Goal: Task Accomplishment & Management: Complete application form

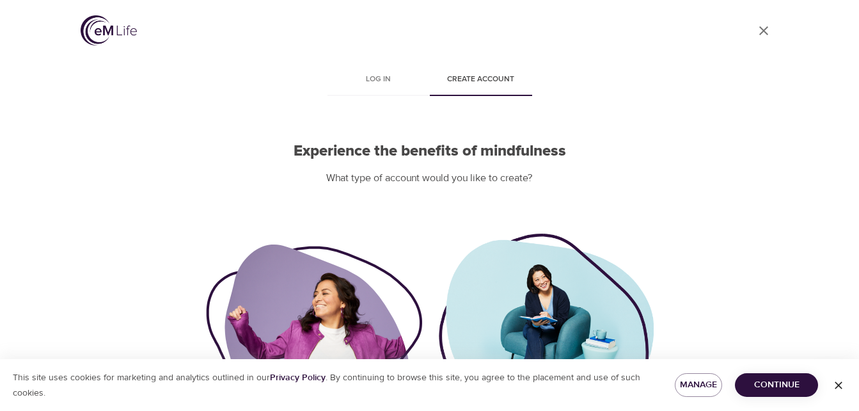
scroll to position [127, 0]
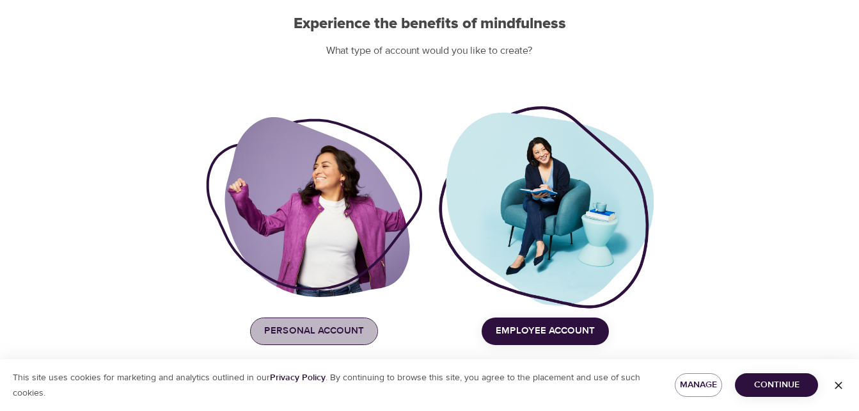
click at [288, 338] on span "Personal Account" at bounding box center [314, 330] width 100 height 17
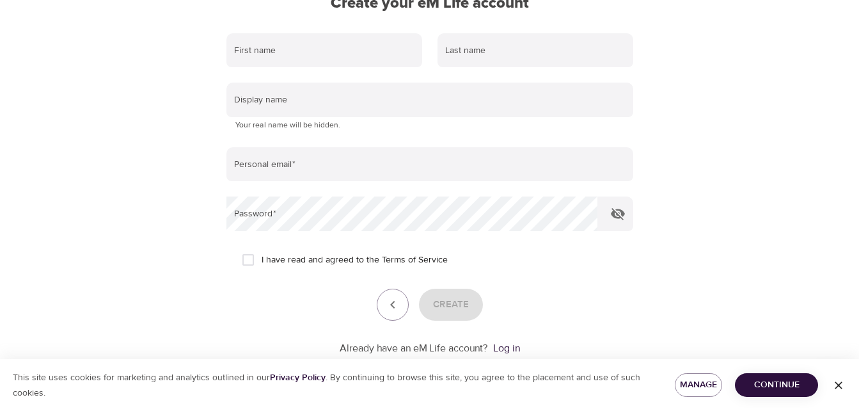
scroll to position [0, 0]
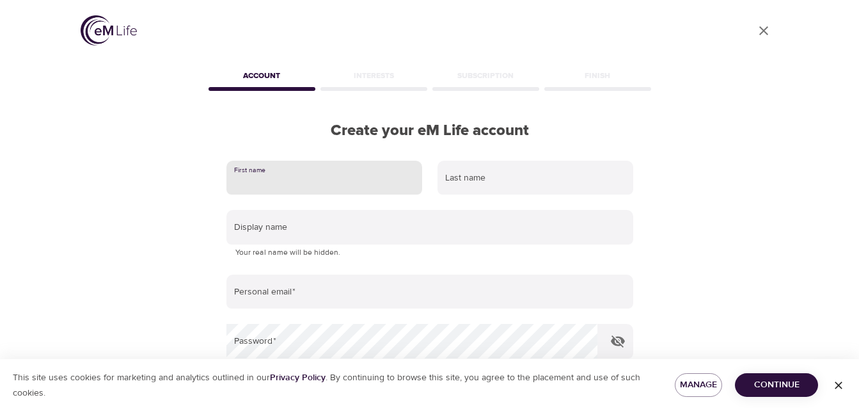
click at [328, 178] on input "text" at bounding box center [324, 178] width 196 height 35
type input "carkaydra"
type input "[PERSON_NAME]"
type input "[EMAIL_ADDRESS][DOMAIN_NAME]"
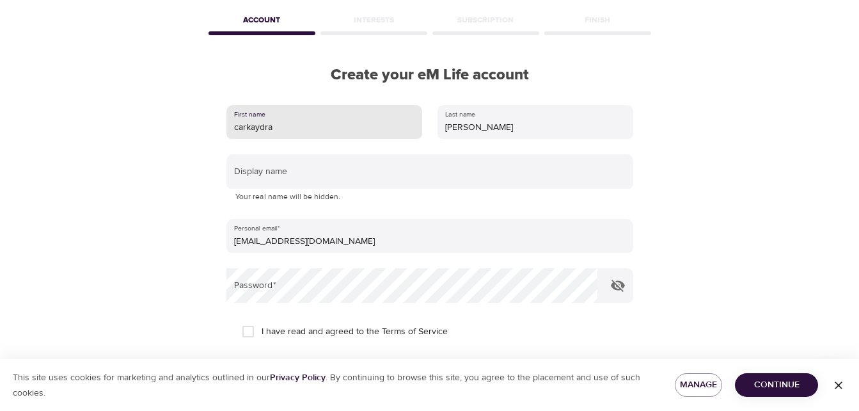
scroll to position [56, 0]
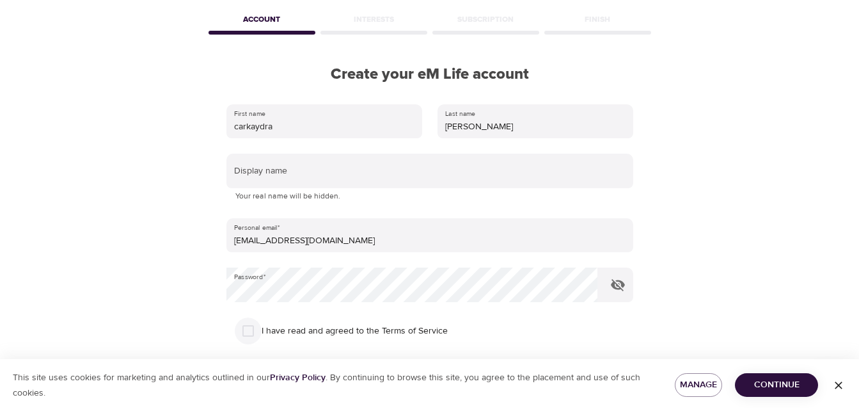
click at [247, 331] on input "I have read and agreed to the Terms of Service" at bounding box center [248, 330] width 27 height 27
checkbox input "true"
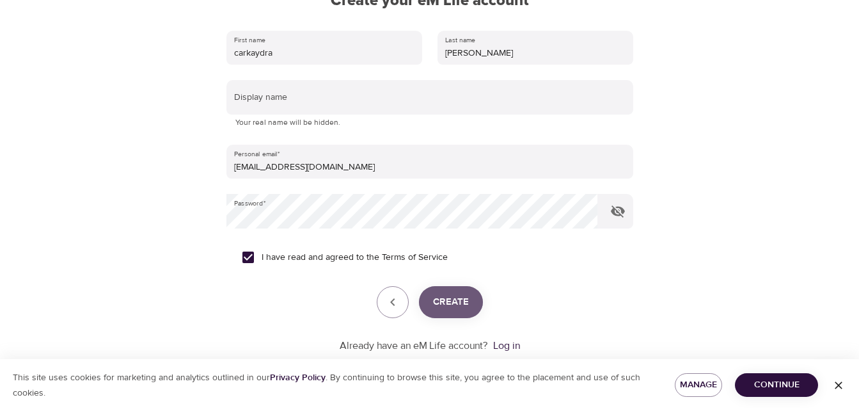
click at [449, 311] on button "Create" at bounding box center [451, 302] width 64 height 32
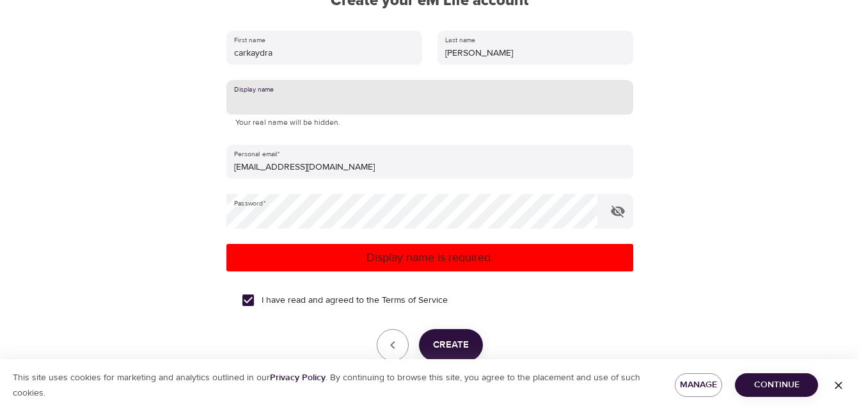
click at [269, 106] on input "text" at bounding box center [429, 97] width 407 height 35
type input "[PERSON_NAME]"
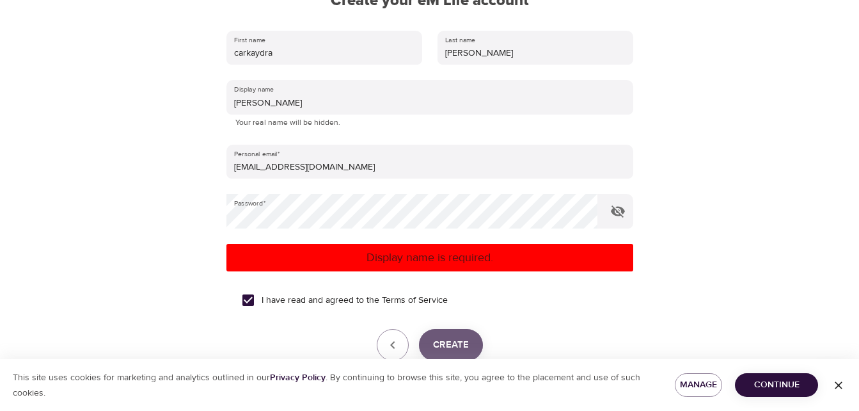
click at [450, 343] on span "Create" at bounding box center [451, 344] width 36 height 17
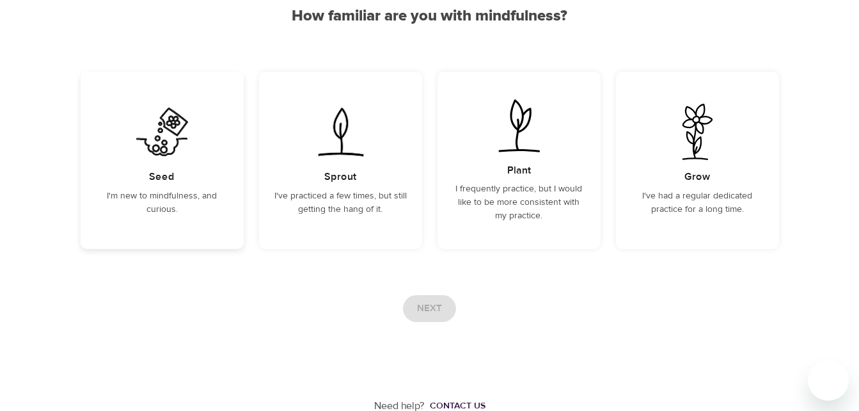
click at [196, 200] on p "I'm new to mindfulness, and curious." at bounding box center [162, 202] width 132 height 27
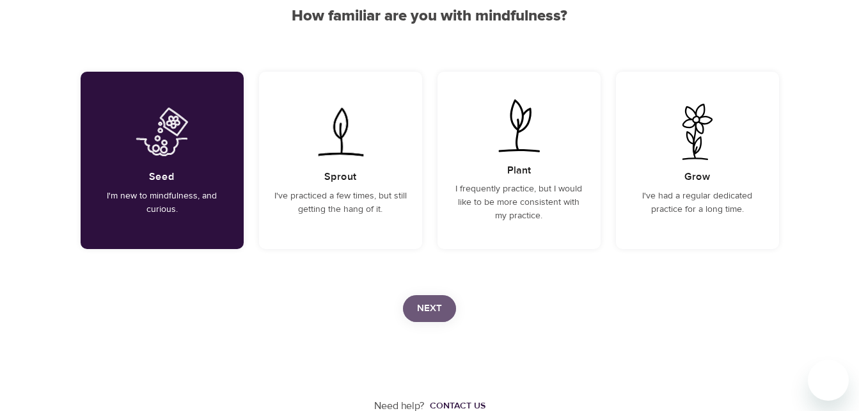
click at [436, 315] on span "Next" at bounding box center [429, 308] width 25 height 17
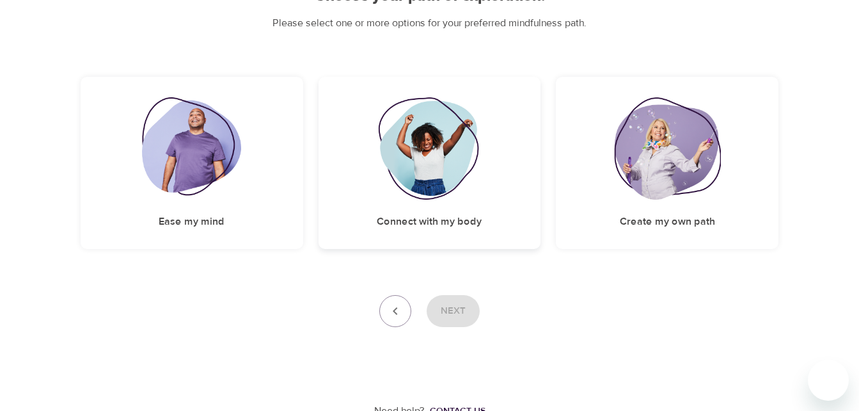
scroll to position [56, 0]
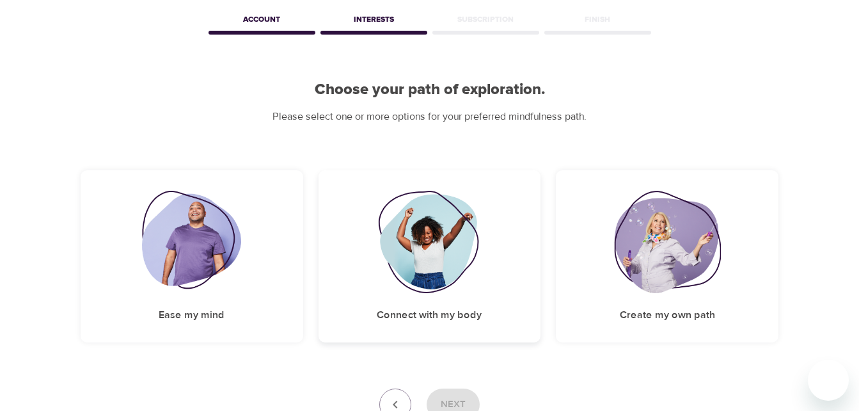
click at [419, 210] on img at bounding box center [430, 242] width 104 height 102
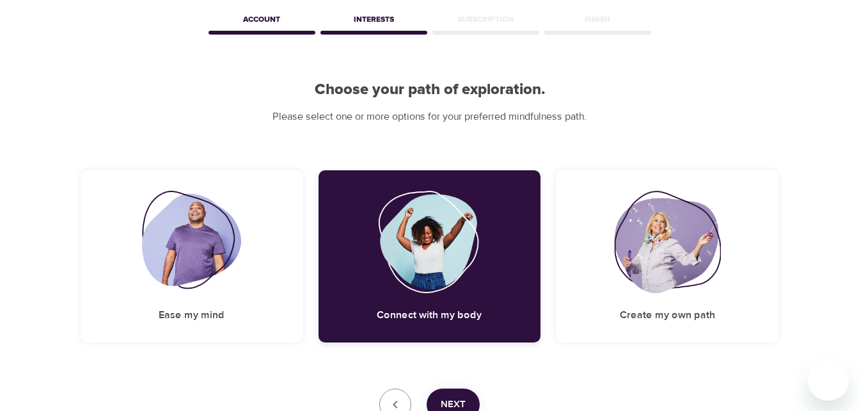
scroll to position [132, 0]
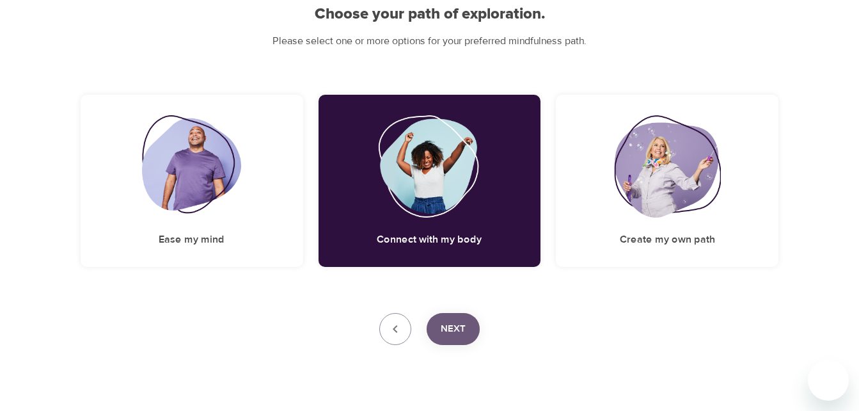
click at [459, 323] on span "Next" at bounding box center [453, 328] width 25 height 17
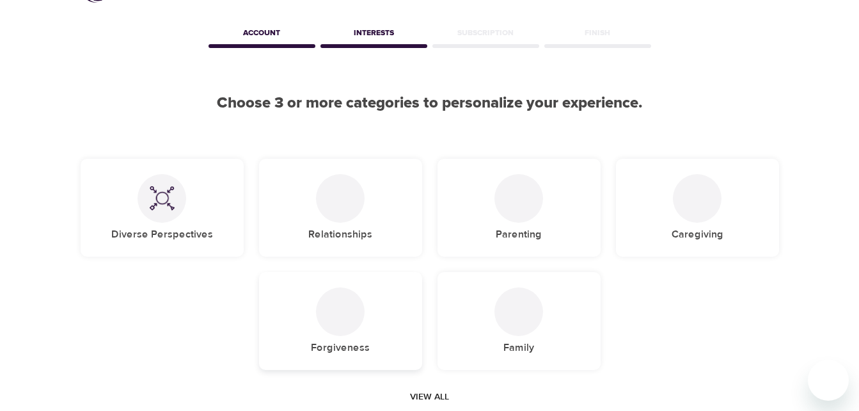
scroll to position [43, 0]
click at [321, 320] on div at bounding box center [340, 310] width 49 height 49
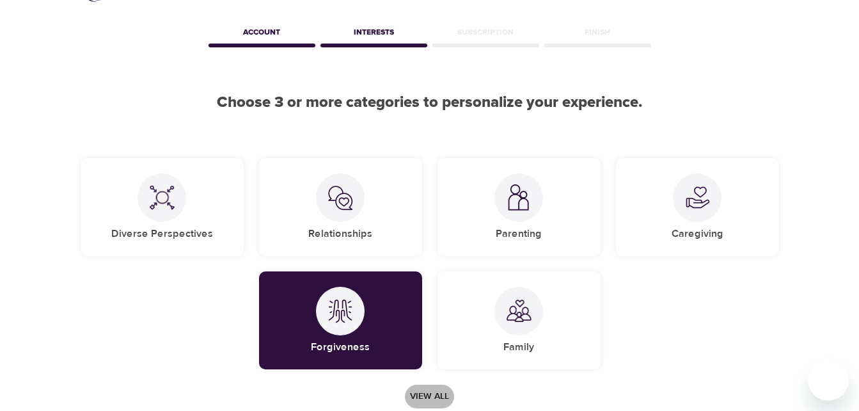
click at [416, 388] on span "View all" at bounding box center [429, 396] width 39 height 16
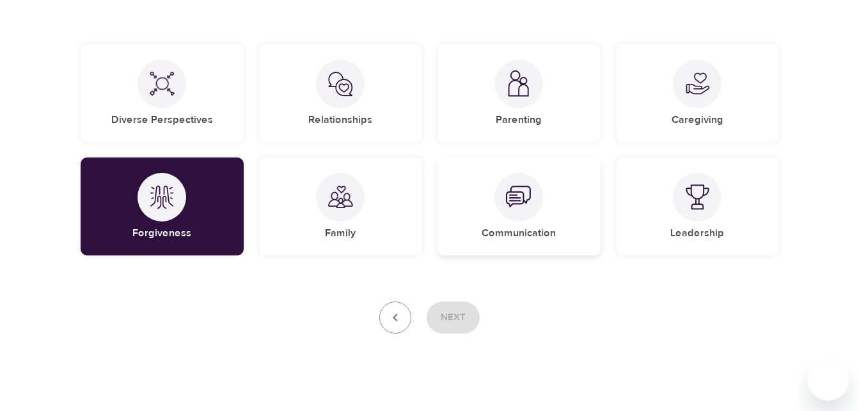
scroll to position [158, 0]
click at [699, 200] on img at bounding box center [697, 197] width 26 height 26
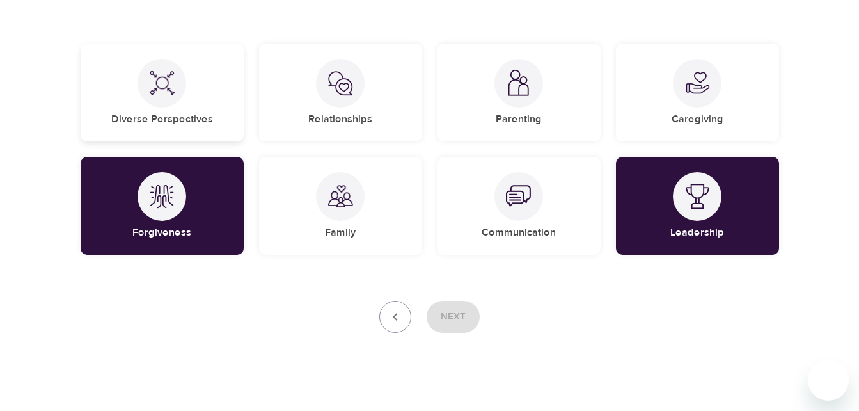
click at [205, 113] on h5 "Diverse Perspectives" at bounding box center [162, 119] width 102 height 13
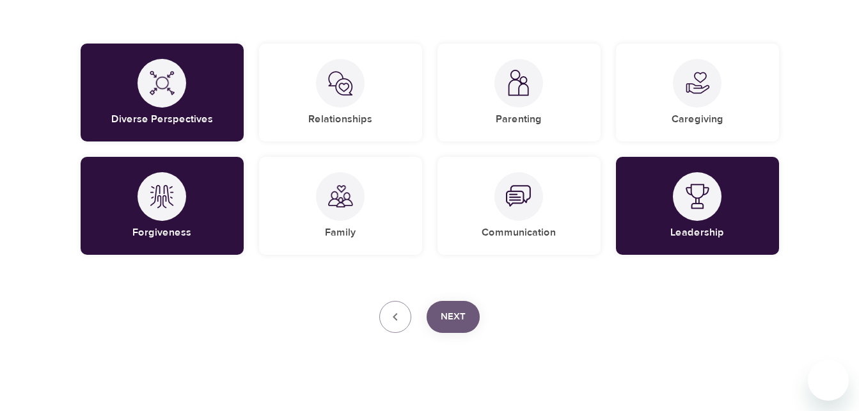
click at [441, 327] on button "Next" at bounding box center [453, 317] width 53 height 32
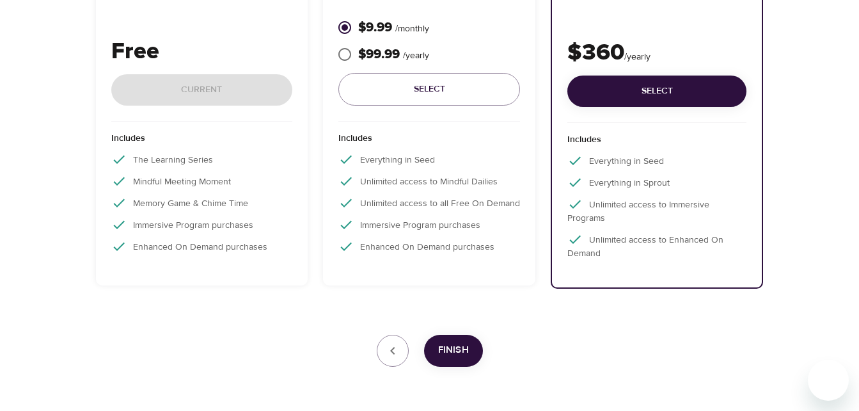
scroll to position [327, 0]
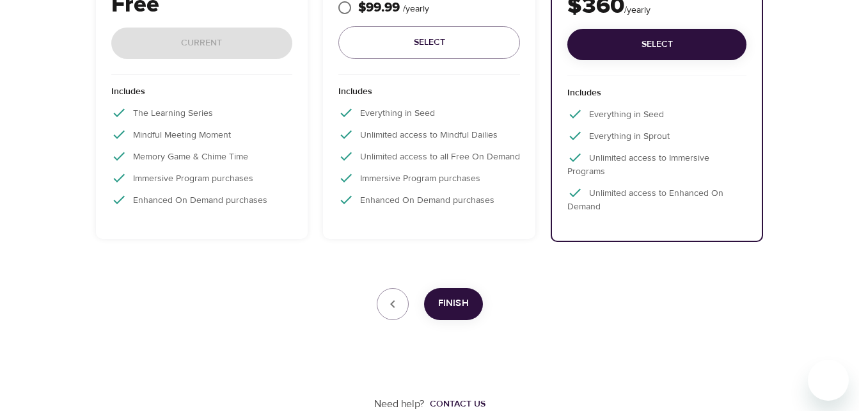
click at [193, 224] on div "Seed Great to explore and learn Free Current Includes The Learning Series Mindf…" at bounding box center [202, 69] width 212 height 339
click at [218, 206] on p "Enhanced On Demand purchases" at bounding box center [202, 199] width 182 height 15
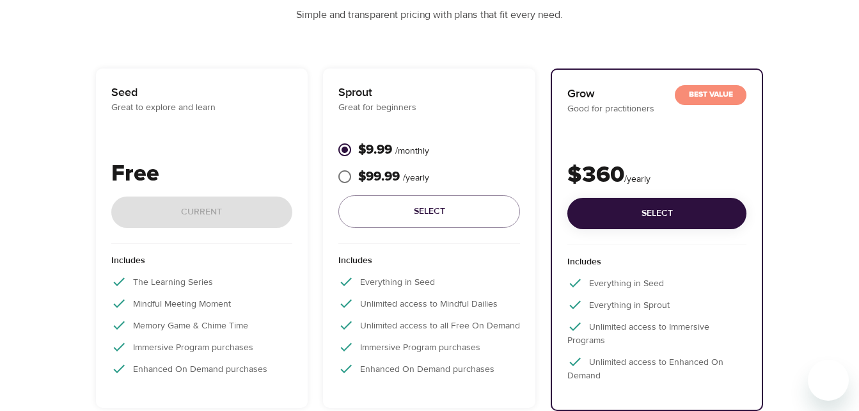
scroll to position [157, 0]
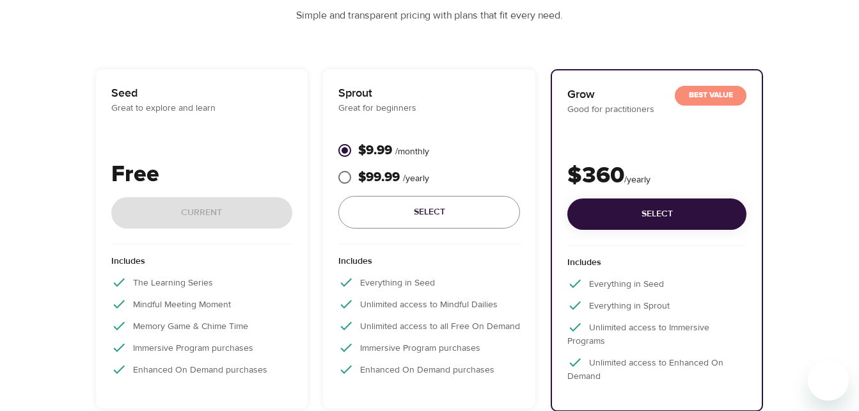
click at [223, 149] on div "Seed Great to explore and learn Free Current" at bounding box center [202, 164] width 182 height 160
click at [24, 269] on div "User Profile Account Interests Subscription Finish Choose your plan Simple and …" at bounding box center [429, 211] width 859 height 737
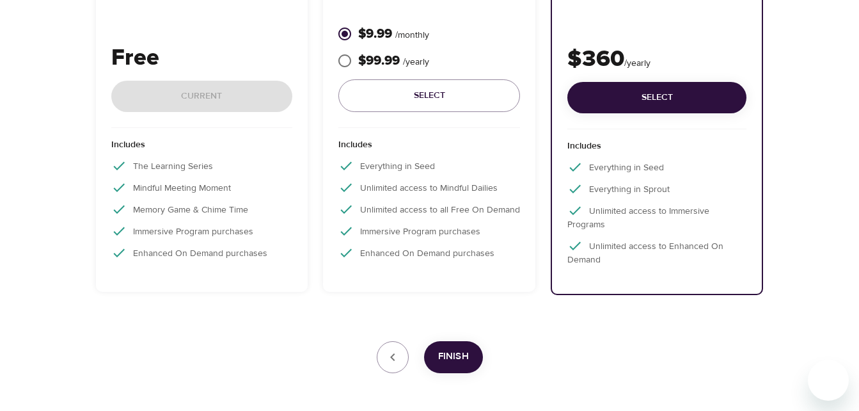
scroll to position [282, 0]
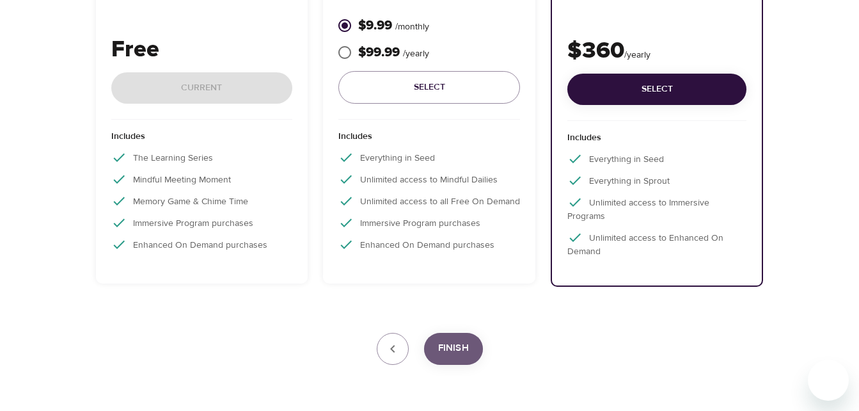
click at [457, 346] on span "Finish" at bounding box center [453, 348] width 31 height 17
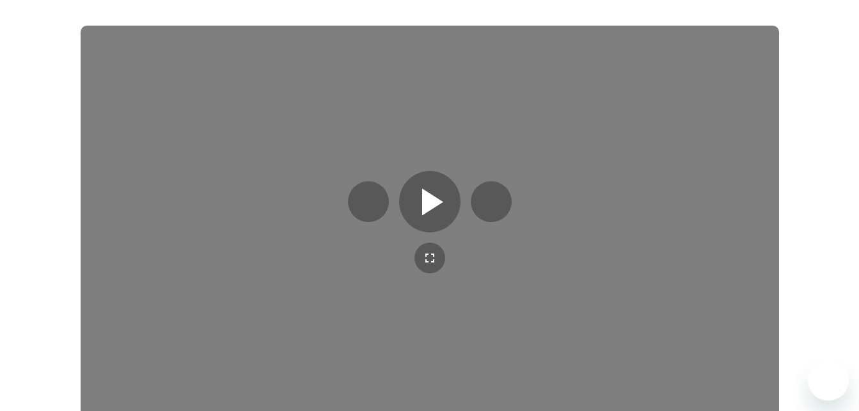
scroll to position [378, 0]
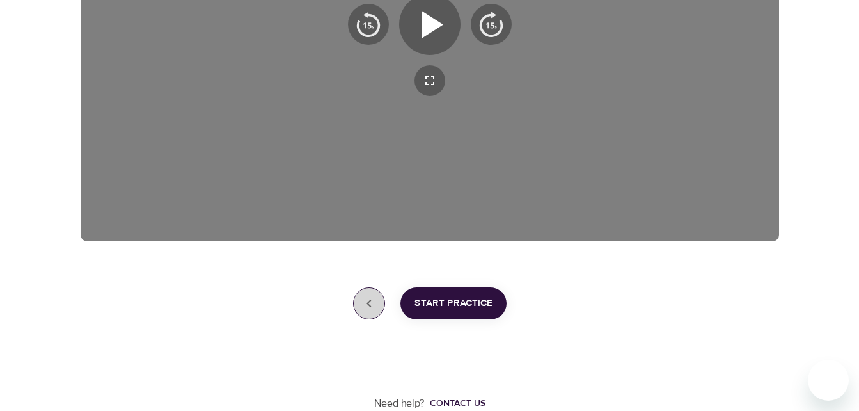
click at [374, 295] on icon "button" at bounding box center [368, 302] width 15 height 15
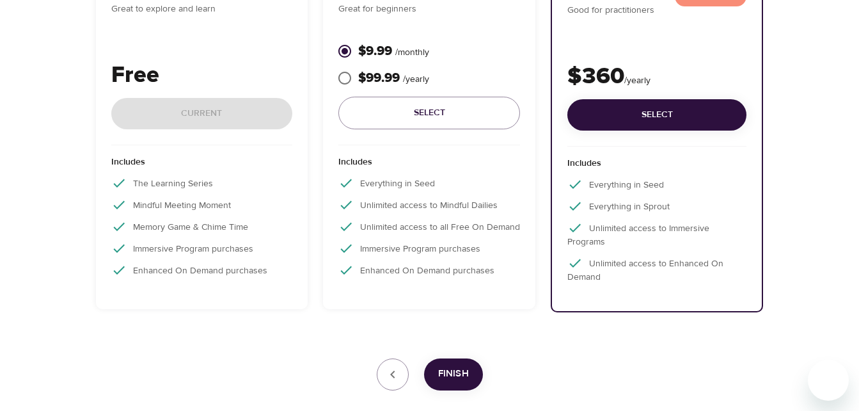
scroll to position [327, 0]
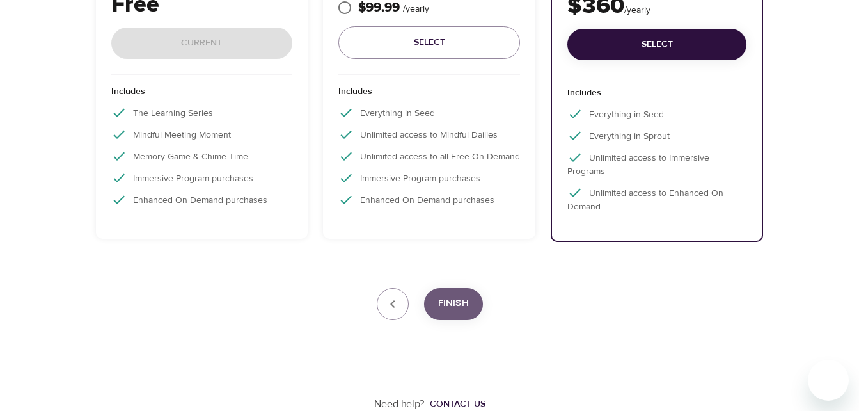
click at [451, 303] on span "Finish" at bounding box center [453, 303] width 31 height 17
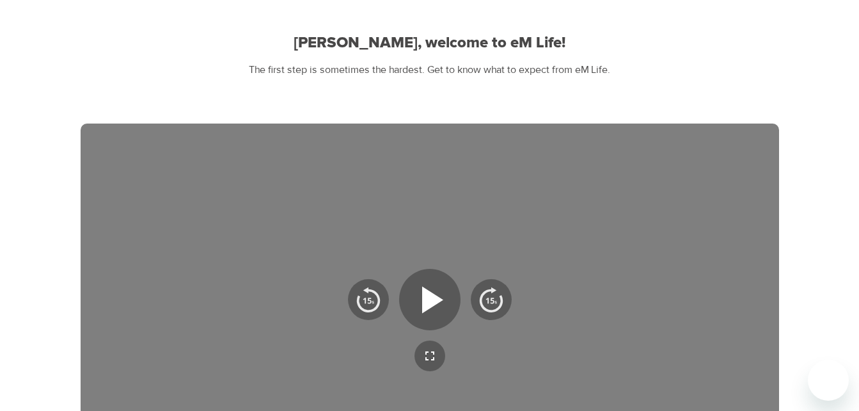
scroll to position [102, 0]
click at [420, 319] on icon "button" at bounding box center [430, 300] width 46 height 46
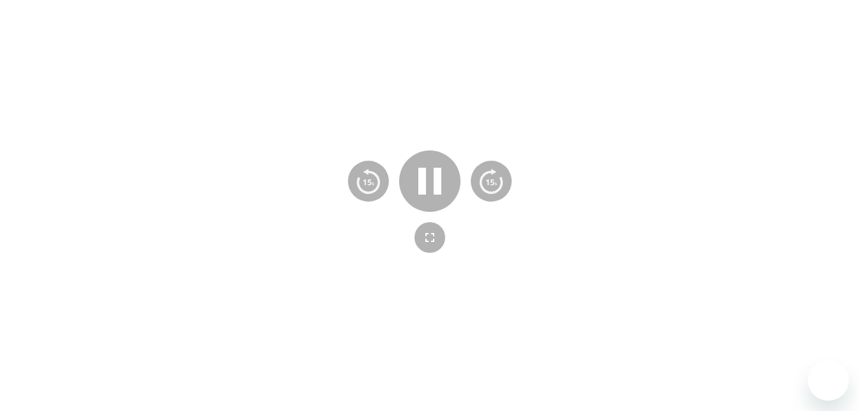
scroll to position [231, 0]
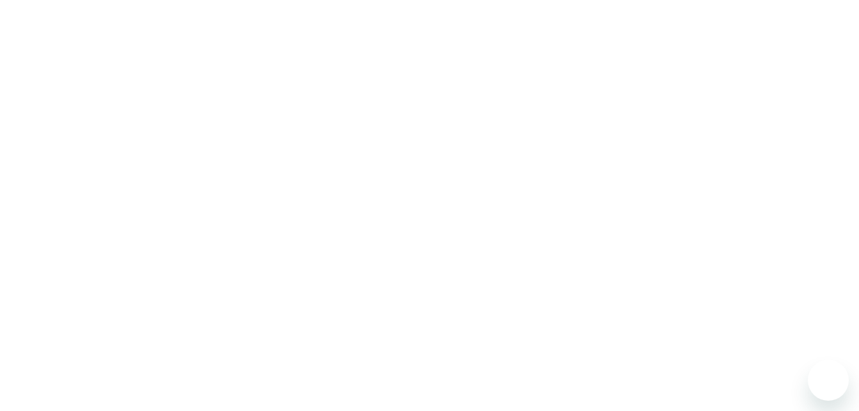
click at [47, 292] on div "User Profile Account Interests Subscription Finish [PERSON_NAME], welcome to eM…" at bounding box center [429, 163] width 859 height 788
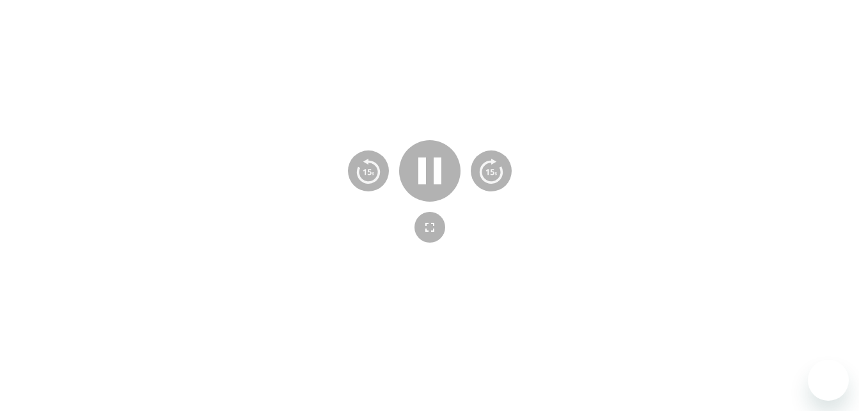
scroll to position [378, 0]
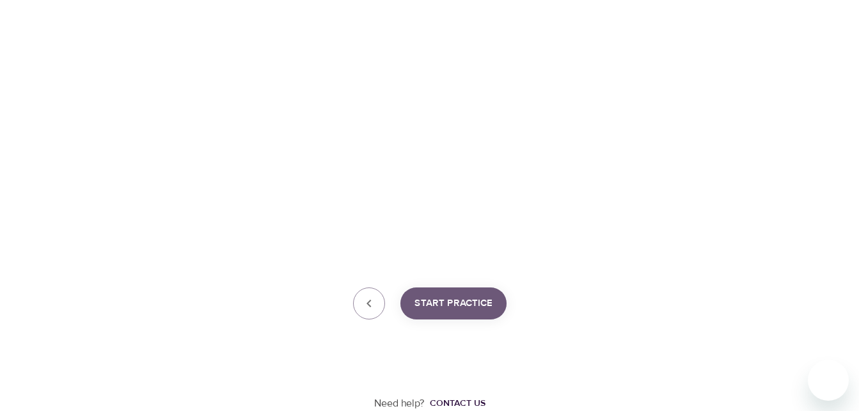
drag, startPoint x: 465, startPoint y: 311, endPoint x: 440, endPoint y: 311, distance: 24.9
click at [440, 311] on span "Start Practice" at bounding box center [453, 303] width 78 height 17
